Goal: Task Accomplishment & Management: Complete application form

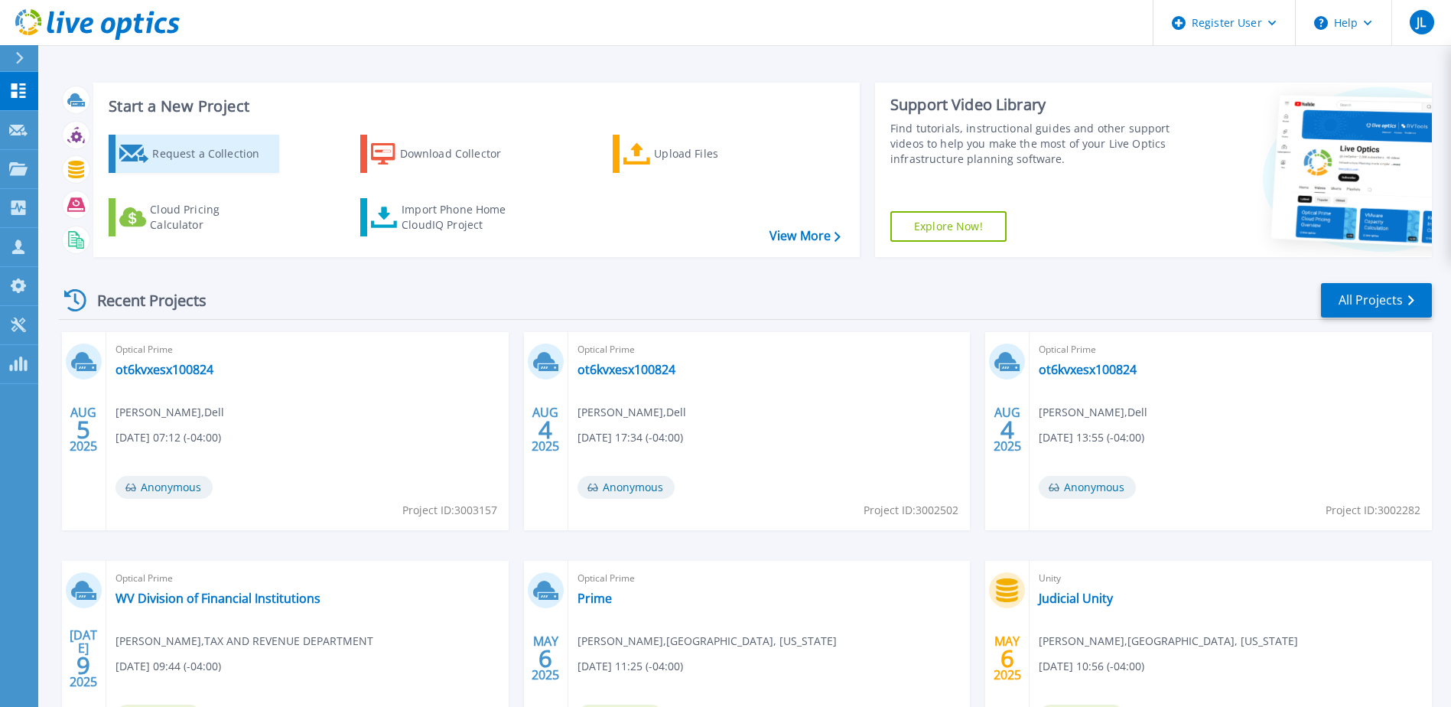
click at [187, 157] on div "Request a Collection" at bounding box center [213, 153] width 122 height 31
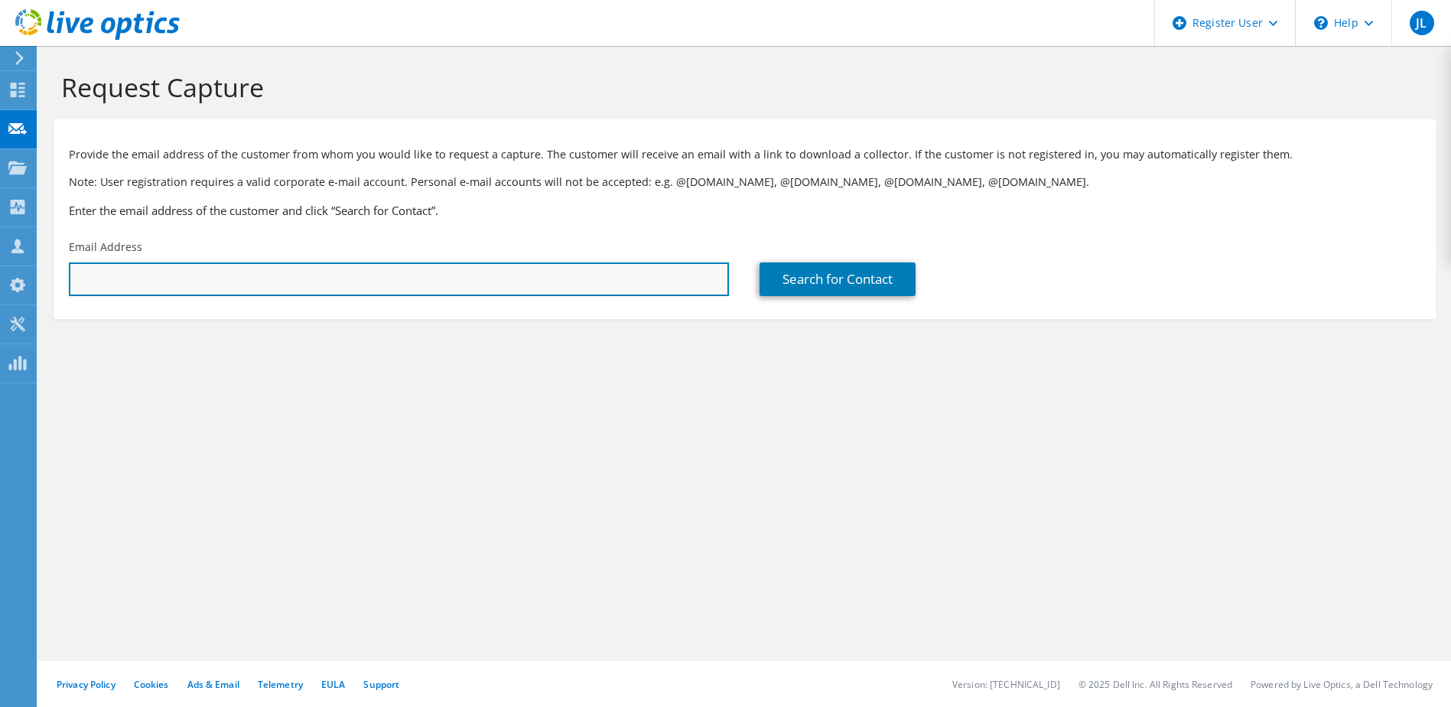
click at [148, 291] on input "text" at bounding box center [399, 279] width 660 height 34
paste input "[EMAIL_ADDRESS][DOMAIN_NAME]"
type input "lhughes@cas.org"
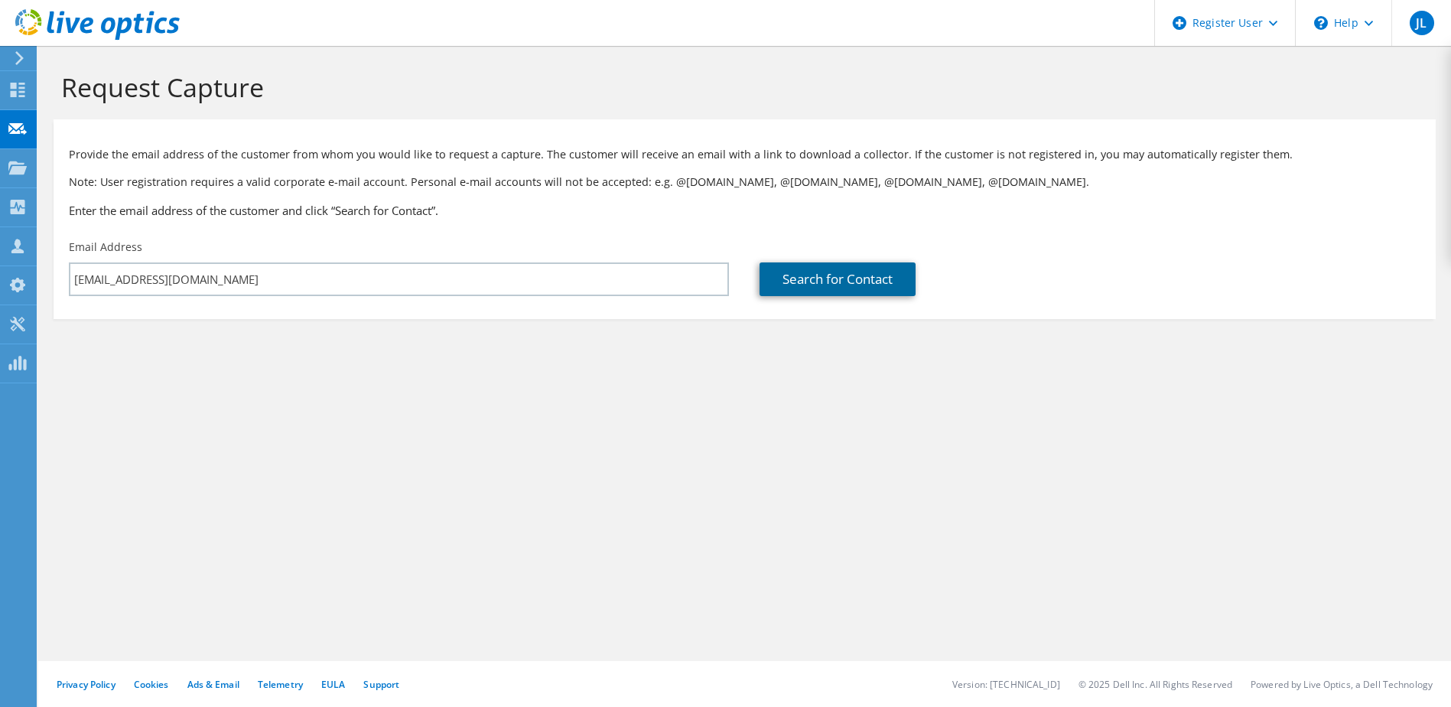
click at [858, 272] on link "Search for Contact" at bounding box center [838, 279] width 156 height 34
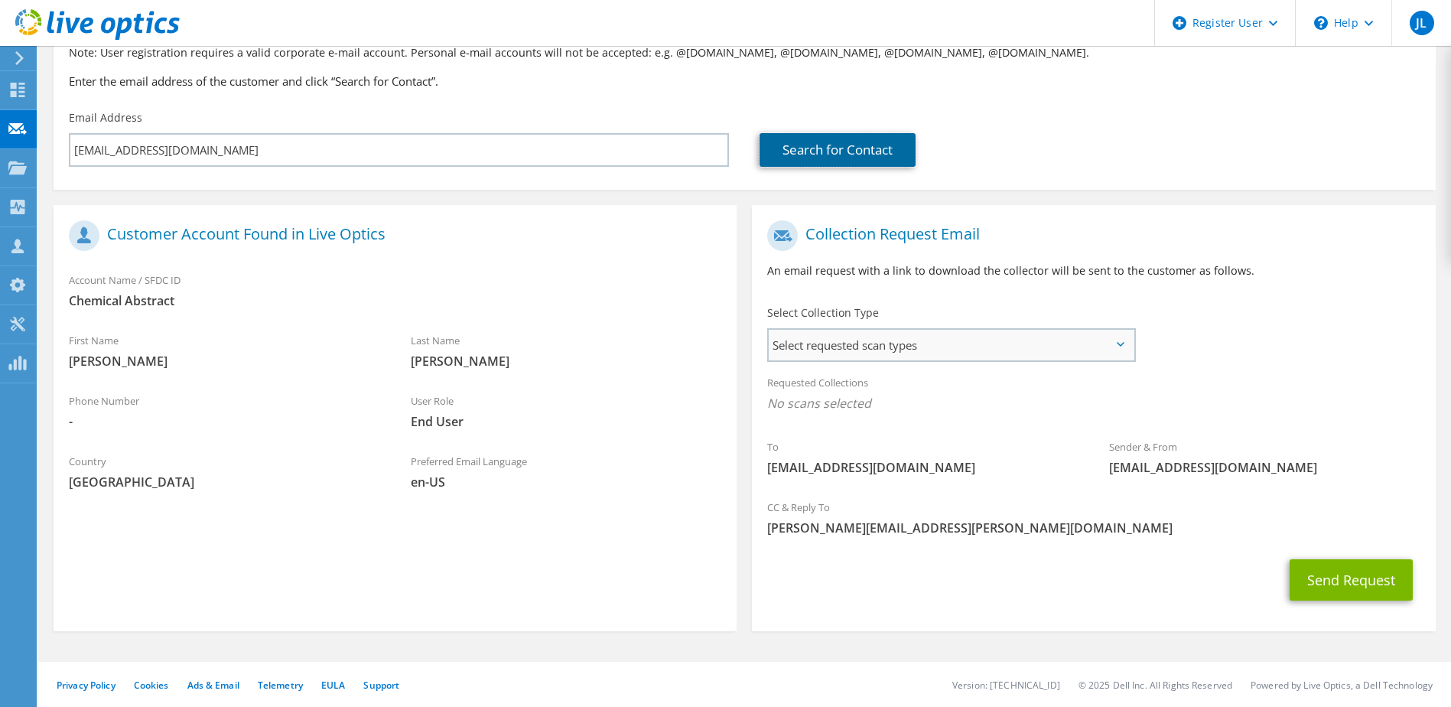
scroll to position [130, 0]
click at [869, 340] on span "Select requested scan types" at bounding box center [951, 344] width 364 height 31
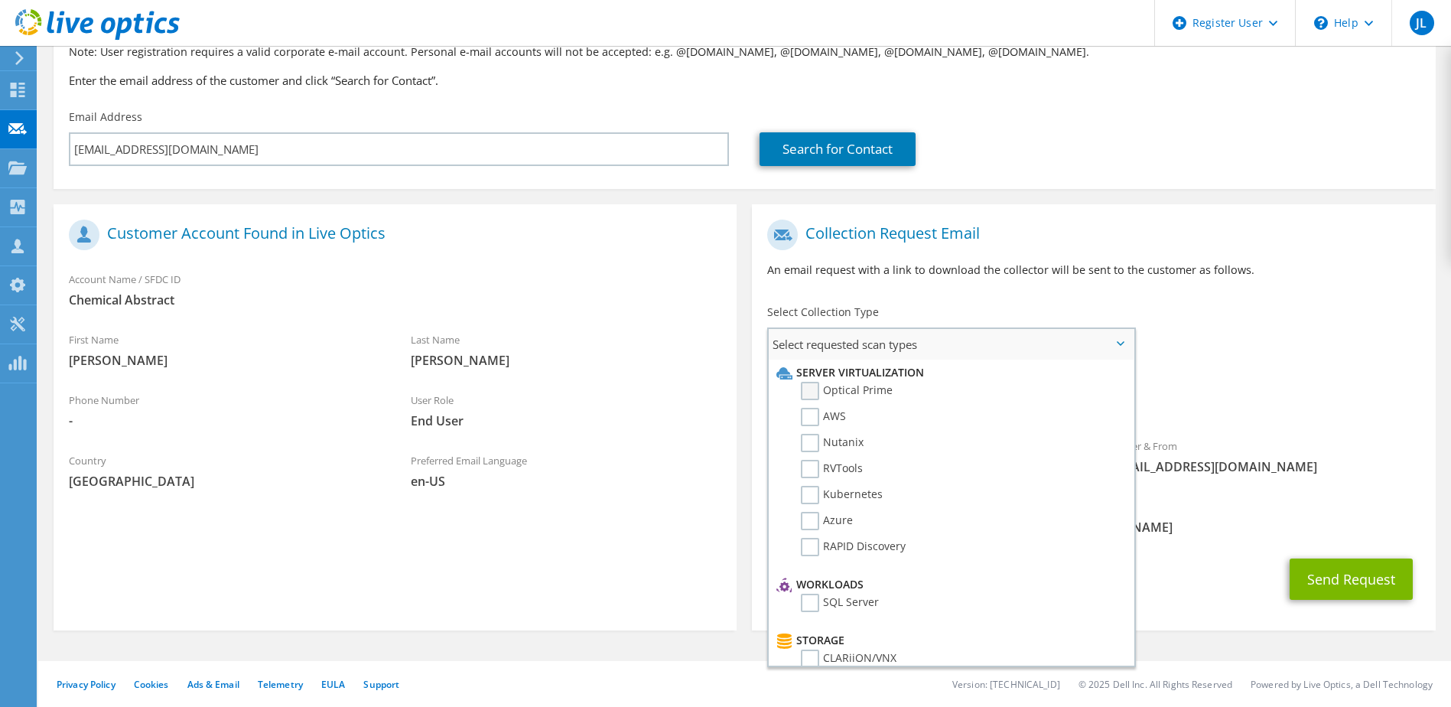
click at [817, 389] on label "Optical Prime" at bounding box center [847, 391] width 92 height 18
click at [0, 0] on input "Optical Prime" at bounding box center [0, 0] width 0 height 0
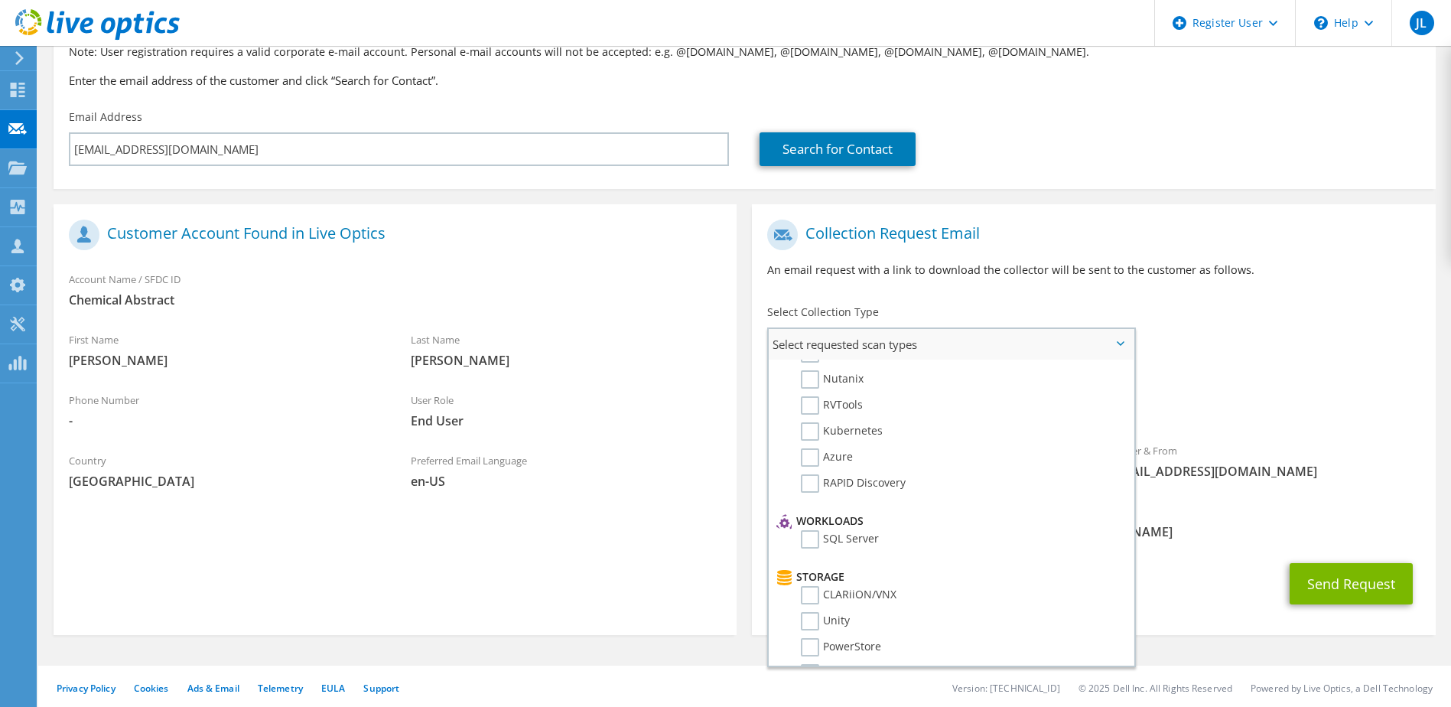
scroll to position [0, 0]
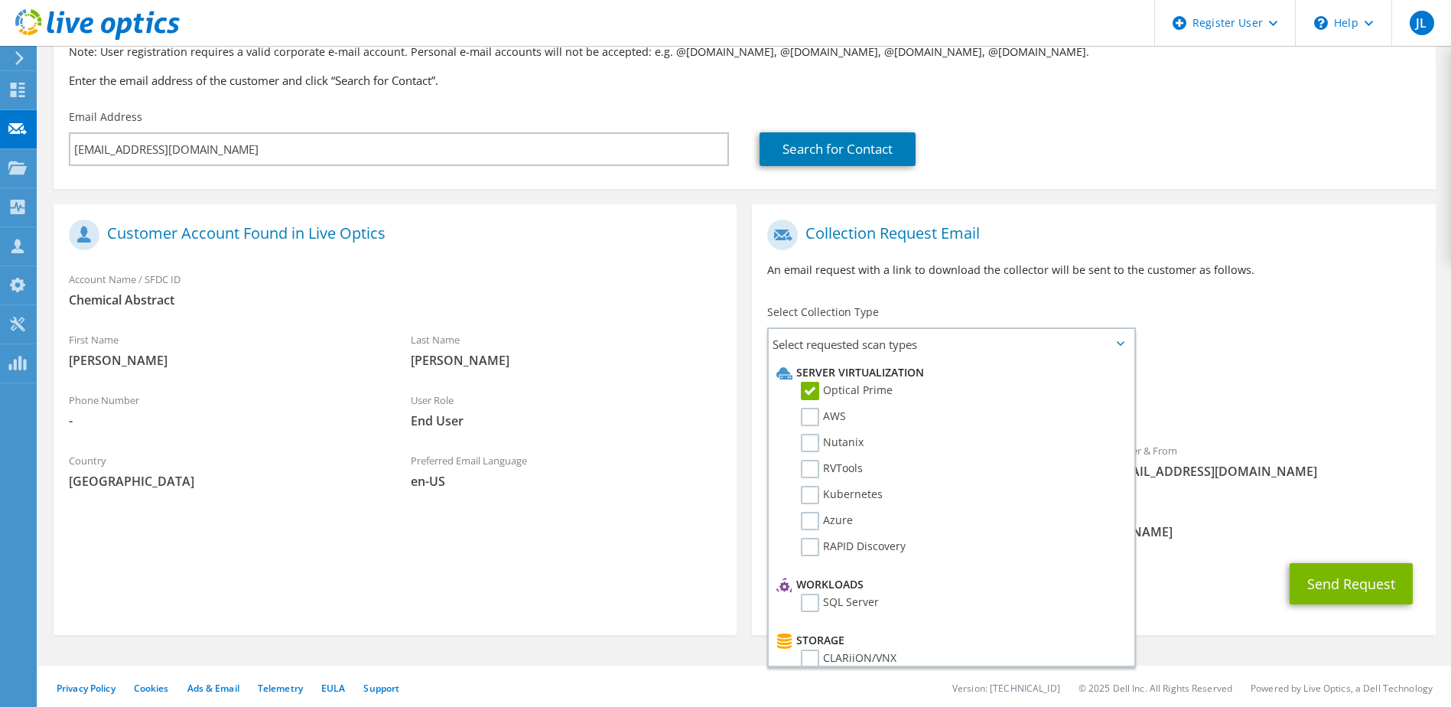
click at [1162, 501] on div "CC & Reply To Jake.Littleton@Dell.com" at bounding box center [1093, 521] width 683 height 53
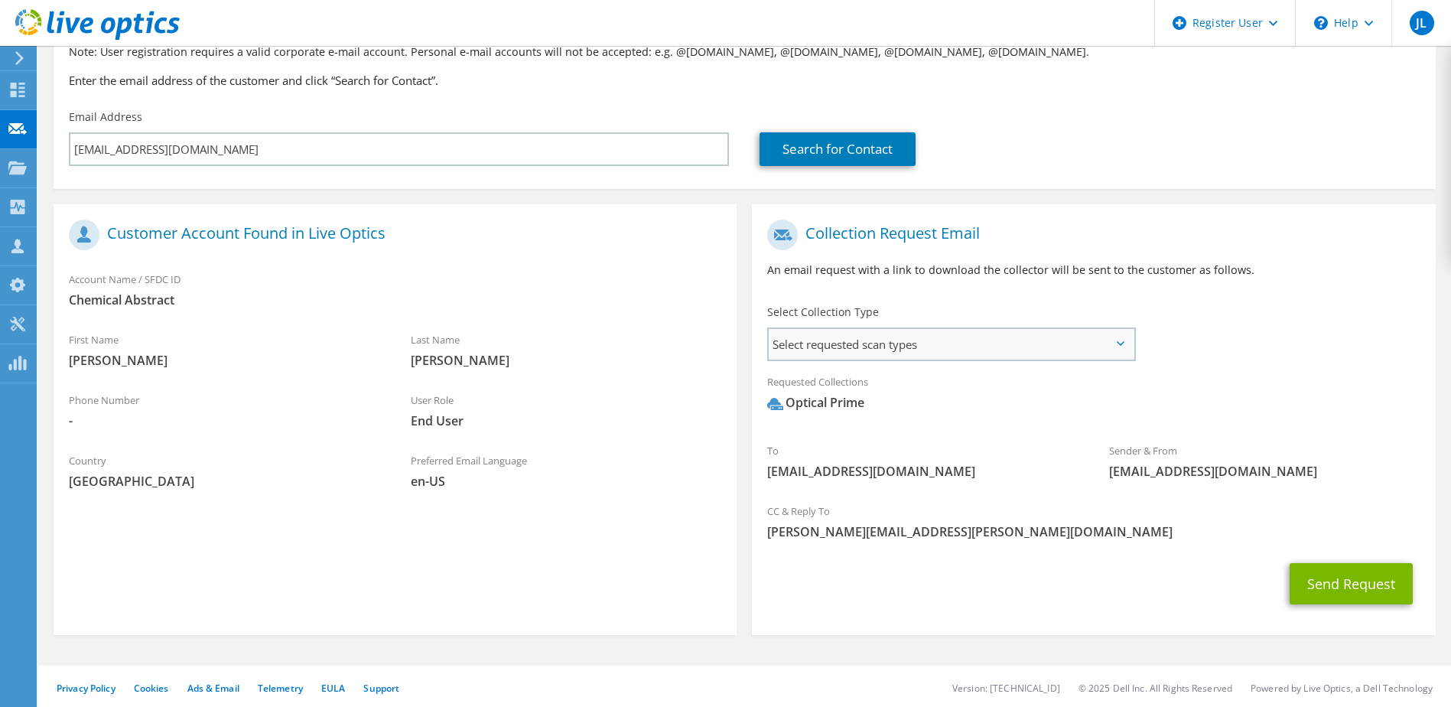
click at [923, 340] on span "Select requested scan types" at bounding box center [951, 344] width 364 height 31
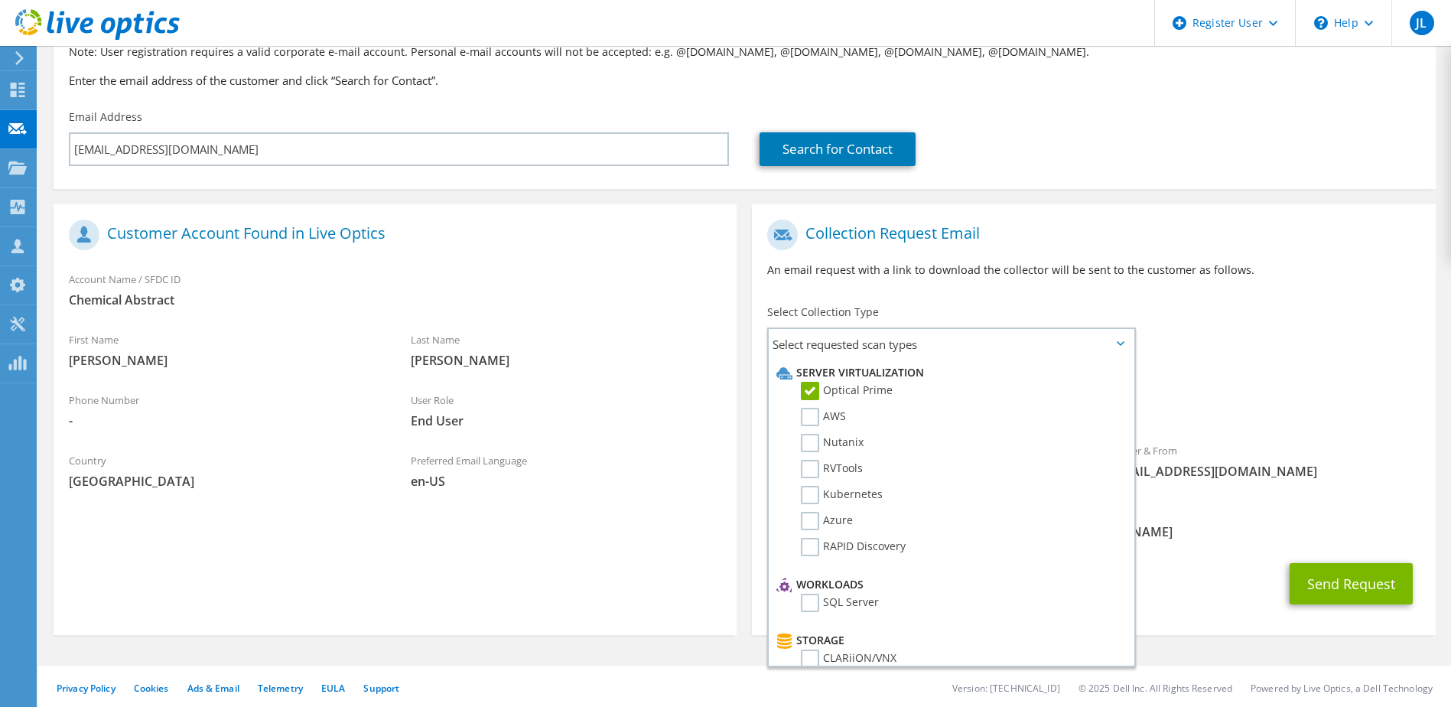
click at [1235, 526] on span "[PERSON_NAME][EMAIL_ADDRESS][PERSON_NAME][DOMAIN_NAME]" at bounding box center [1093, 531] width 653 height 17
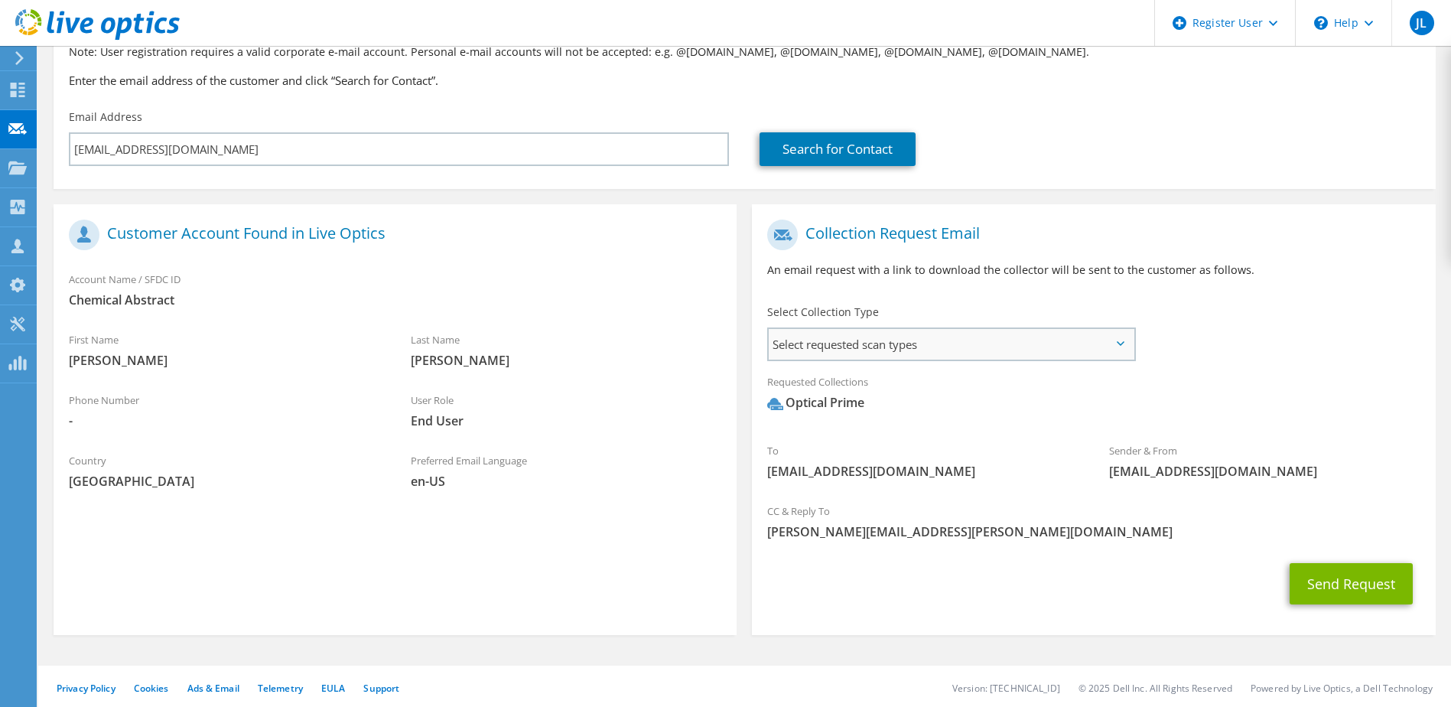
click at [976, 328] on div "Select requested scan types Server Virtualization Optical Prime AWS Nutanix SC" at bounding box center [951, 344] width 368 height 34
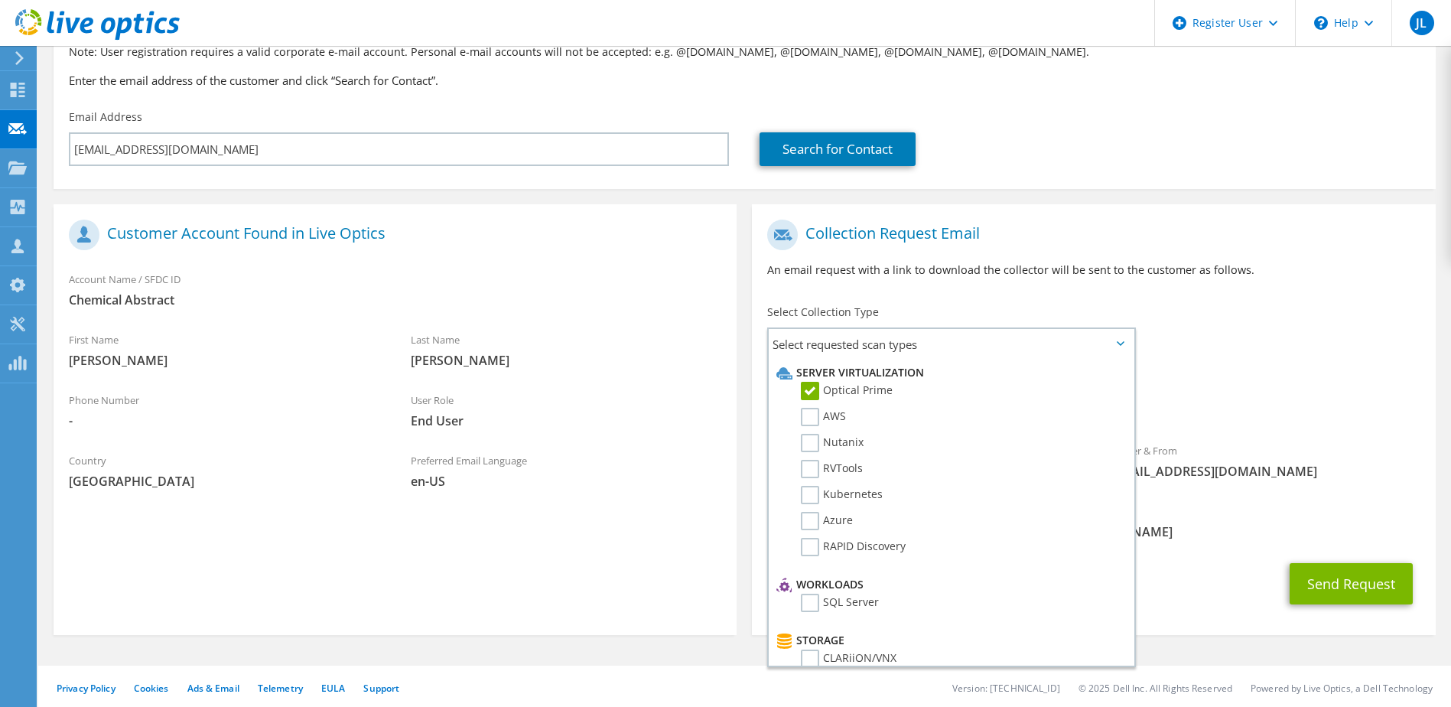
click at [1197, 411] on span "Optical Prime" at bounding box center [1093, 406] width 653 height 25
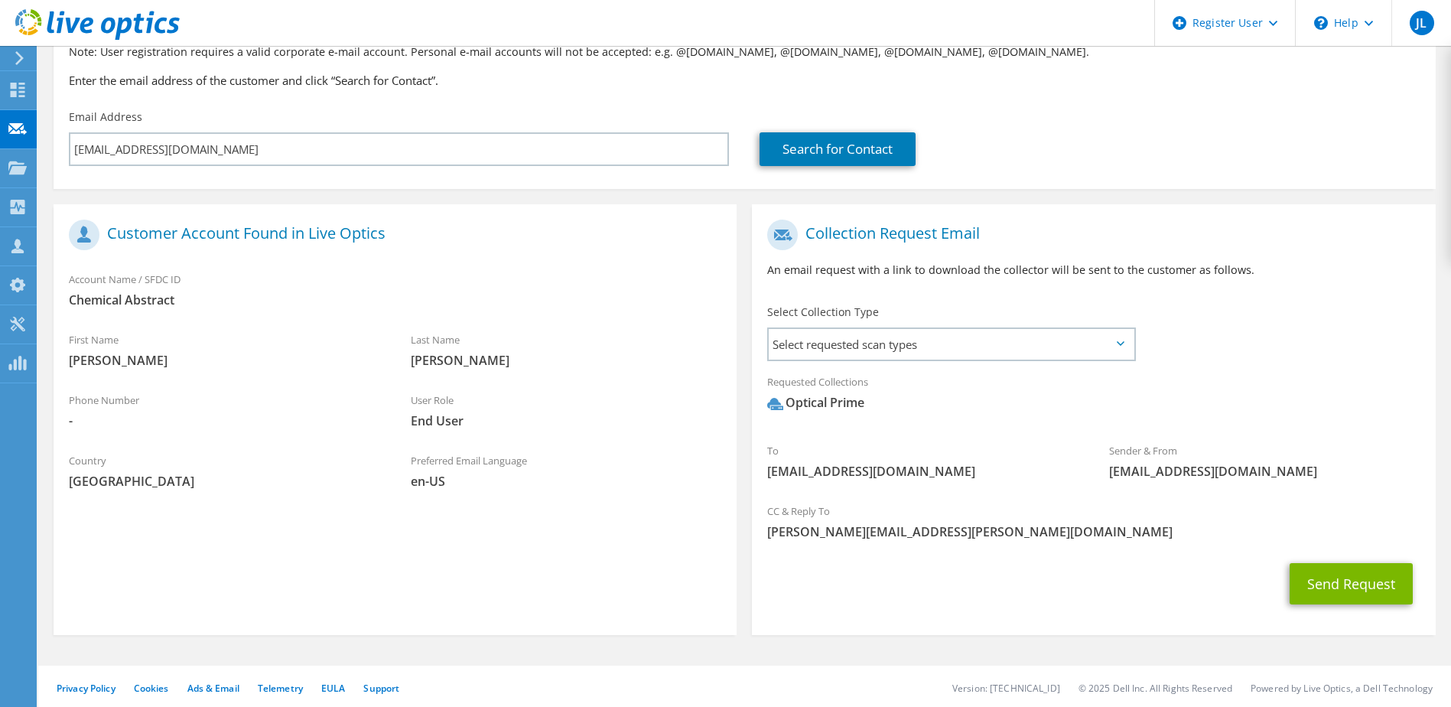
scroll to position [135, 0]
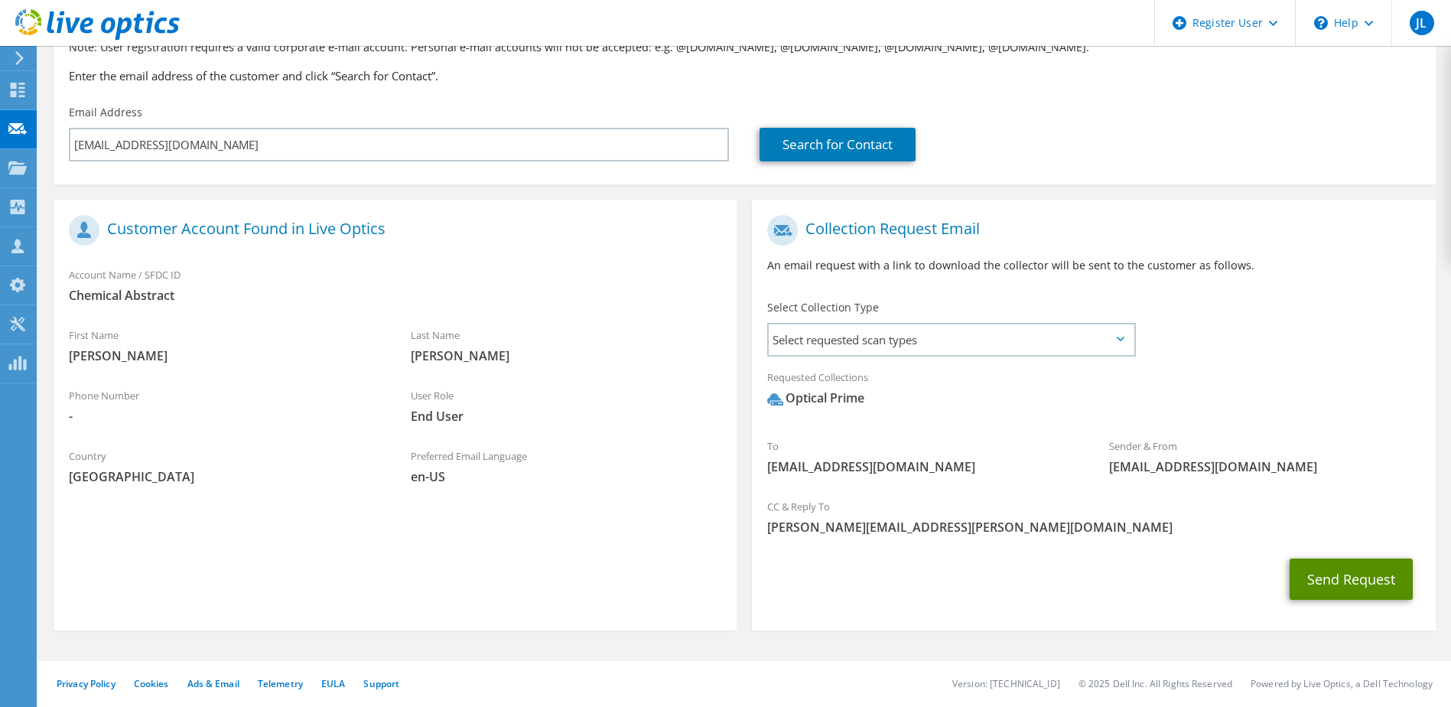
click at [1330, 585] on button "Send Request" at bounding box center [1351, 578] width 123 height 41
